Goal: Task Accomplishment & Management: Use online tool/utility

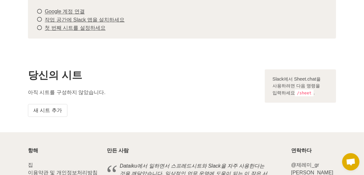
scroll to position [64, 0]
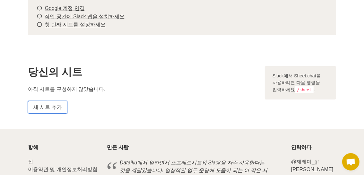
click at [54, 109] on font "새 시트 추가" at bounding box center [47, 107] width 29 height 8
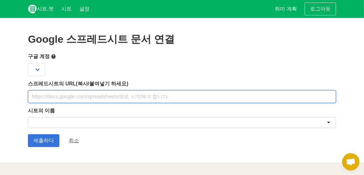
click at [133, 93] on input "text" at bounding box center [182, 96] width 308 height 13
paste input "https://docs.google.com/spreadsheets/d/1CVrzf8Z3mhODSCqj0s7rGx6tiAhtfr5cKYKtYg7…"
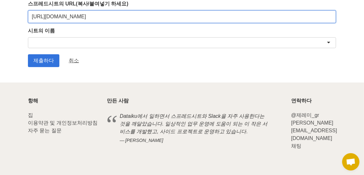
scroll to position [48, 0]
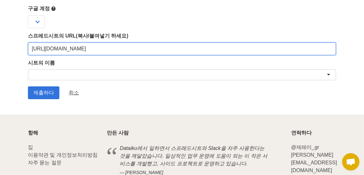
type input "https://docs.google.com/spreadsheets/d/1CVrzf8Z3mhODSCqj0s7rGx6tiAhtfr5cKYKtYg7…"
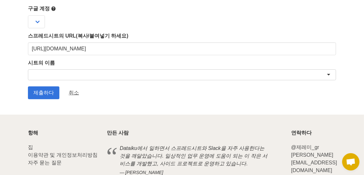
click at [158, 73] on div at bounding box center [182, 74] width 308 height 11
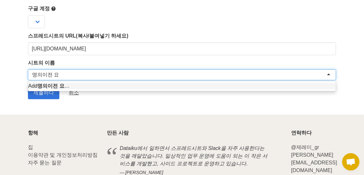
scroll to position [0, 0]
type input "명의이전 요청"
click at [43, 106] on section "Google 스프레드시트 문서 연결 구글 계정 스프레드시트의 URL(복사/붙여넣기 하세요) https://docs.google.com/spre…" at bounding box center [182, 42] width 364 height 144
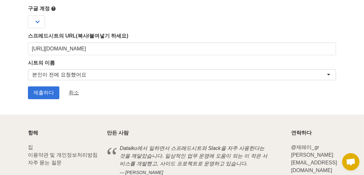
click at [58, 78] on div "본인이 전에 요청했어요" at bounding box center [182, 74] width 308 height 11
drag, startPoint x: 88, startPoint y: 76, endPoint x: 26, endPoint y: 76, distance: 62.2
click at [26, 76] on section "Google 스프레드시트 문서 연결 구글 계정 스프레드시트의 URL(복사/붙여넣기 하세요) https://docs.google.com/spre…" at bounding box center [182, 42] width 364 height 144
click at [80, 74] on font "본인이 전에 요청했어요" at bounding box center [59, 74] width 54 height 5
drag, startPoint x: 84, startPoint y: 72, endPoint x: 50, endPoint y: 72, distance: 34.0
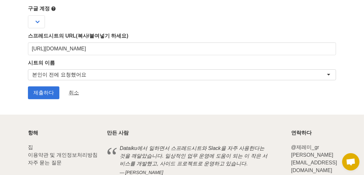
click at [50, 72] on div "본인이 전에 요청했어요" at bounding box center [182, 74] width 308 height 11
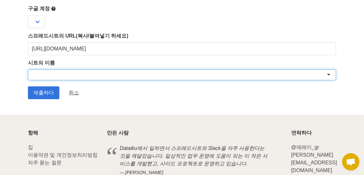
click at [65, 107] on section "Google 스프레드시트 문서 연결 구글 계정 스프레드시트의 URL(복사/붙여넣기 하세요) https://docs.google.com/spre…" at bounding box center [182, 42] width 364 height 144
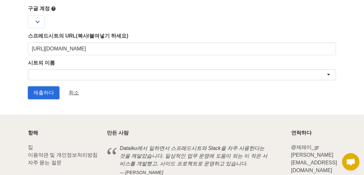
click at [56, 93] on input "제출하다" at bounding box center [43, 92] width 31 height 13
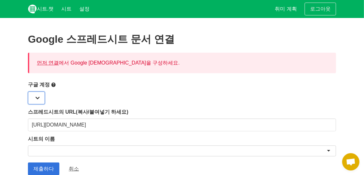
click at [41, 95] on select at bounding box center [36, 97] width 17 height 13
click at [37, 97] on select at bounding box center [36, 97] width 17 height 13
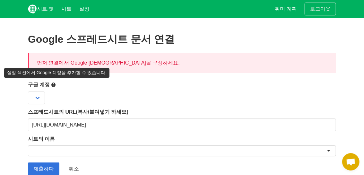
click at [52, 83] on icon at bounding box center [53, 85] width 5 height 8
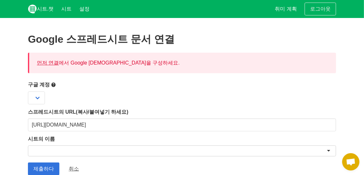
click at [55, 85] on icon at bounding box center [53, 85] width 5 height 8
click at [54, 85] on icon at bounding box center [53, 85] width 5 height 8
click at [52, 84] on icon at bounding box center [53, 85] width 5 height 8
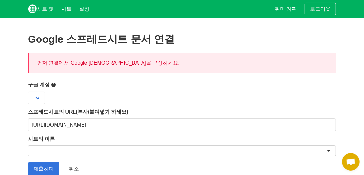
drag, startPoint x: 59, startPoint y: 83, endPoint x: 54, endPoint y: 85, distance: 5.1
click at [58, 83] on label "구글 계정" at bounding box center [182, 85] width 308 height 8
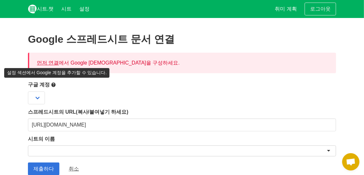
click at [54, 85] on icon at bounding box center [53, 85] width 5 height 8
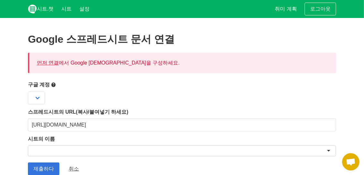
click at [54, 85] on icon at bounding box center [53, 85] width 5 height 8
click at [90, 7] on link "설정" at bounding box center [84, 9] width 18 height 18
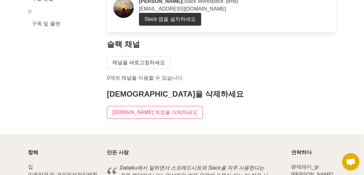
scroll to position [64, 0]
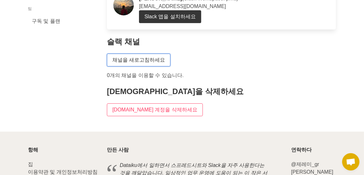
click at [154, 59] on font "채널을 새로고침하세요" at bounding box center [138, 59] width 53 height 5
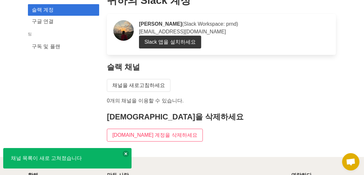
scroll to position [32, 0]
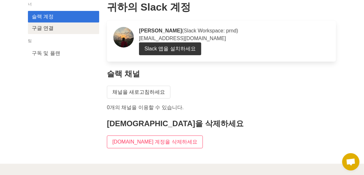
click at [80, 28] on link "구글 연결" at bounding box center [63, 28] width 71 height 12
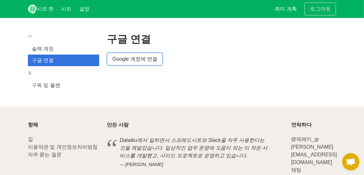
click at [151, 58] on font "Google 계정에 연결" at bounding box center [134, 58] width 45 height 5
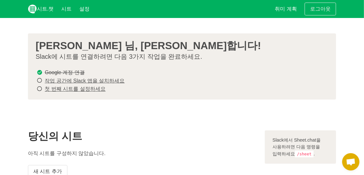
click at [68, 83] on font "작업 공간에 Slack 앱을 설치하세요" at bounding box center [85, 80] width 80 height 5
click at [69, 81] on font "작업 공간에 Slack 앱을 설치하세요" at bounding box center [85, 80] width 80 height 5
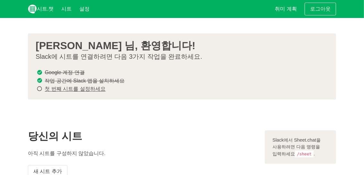
click at [81, 88] on font "첫 번째 시트를 설정하세요" at bounding box center [75, 88] width 61 height 5
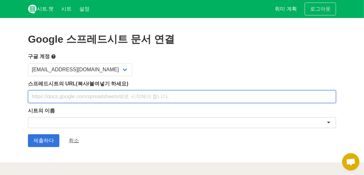
click at [111, 95] on input "text" at bounding box center [182, 96] width 308 height 13
paste input "[URL][DOMAIN_NAME]"
type input "[URL][DOMAIN_NAME]"
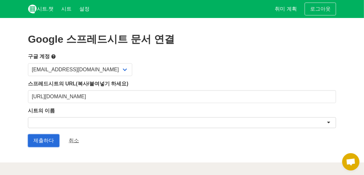
click at [45, 140] on input "제출하다" at bounding box center [43, 140] width 31 height 13
